Goal: Information Seeking & Learning: Learn about a topic

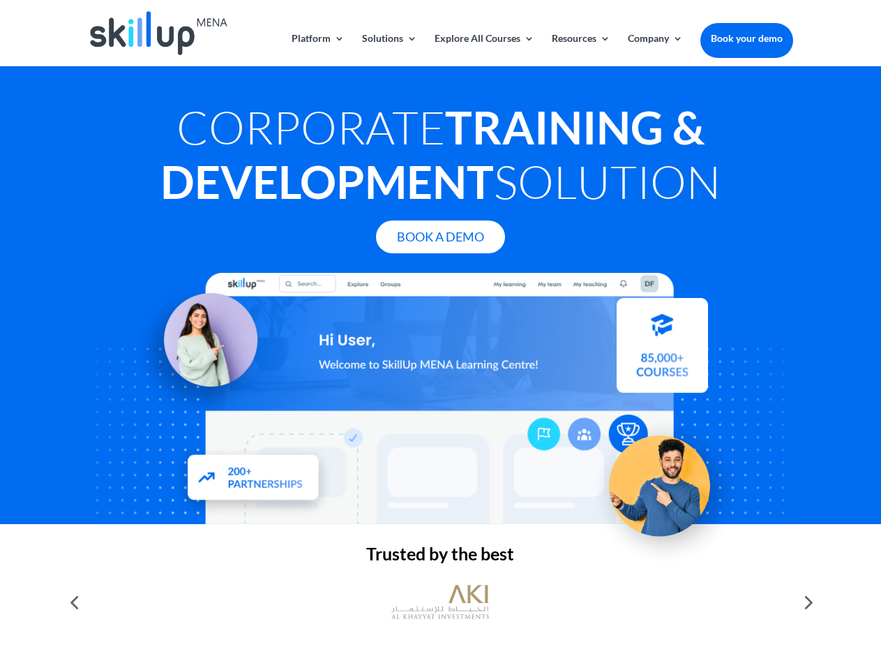
click at [440, 335] on div at bounding box center [440, 398] width 704 height 251
click at [388, 50] on link "Solutions" at bounding box center [389, 49] width 55 height 33
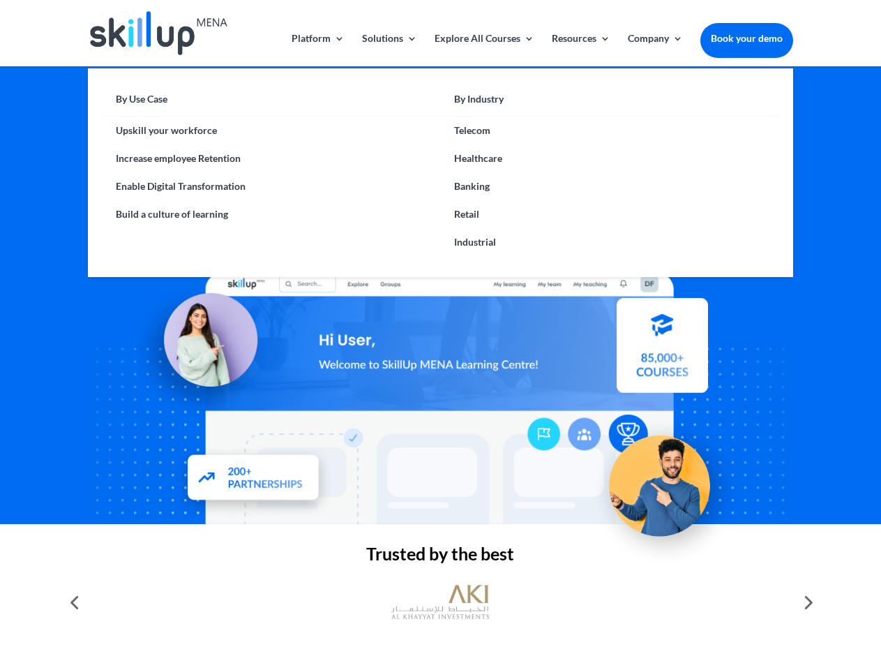
click at [483, 50] on link "Explore All Courses" at bounding box center [485, 49] width 100 height 33
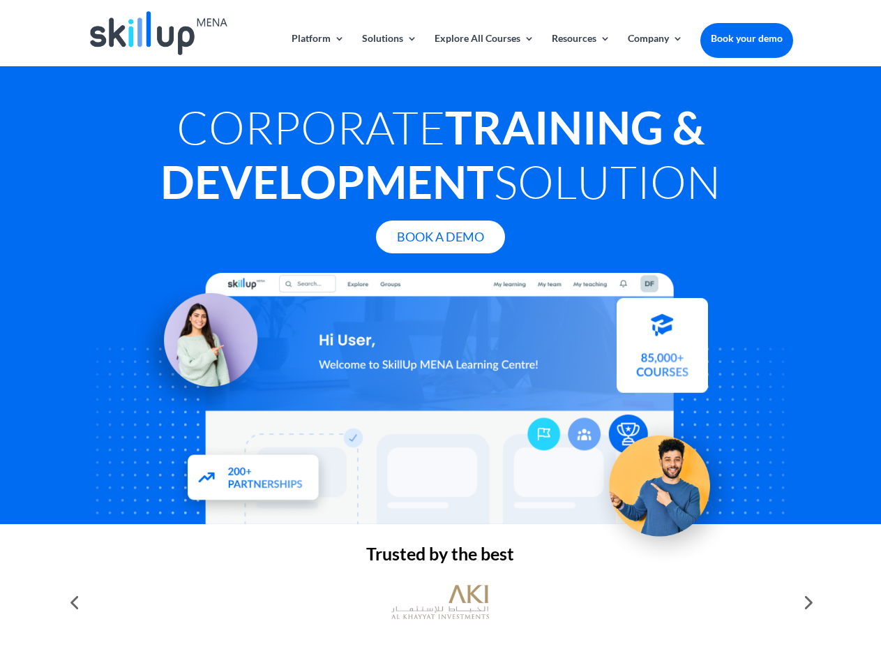
click at [580, 50] on link "Resources" at bounding box center [581, 49] width 59 height 33
click at [655, 50] on link "Company" at bounding box center [655, 49] width 55 height 33
click at [440, 602] on img at bounding box center [440, 602] width 98 height 49
